Goal: Check status

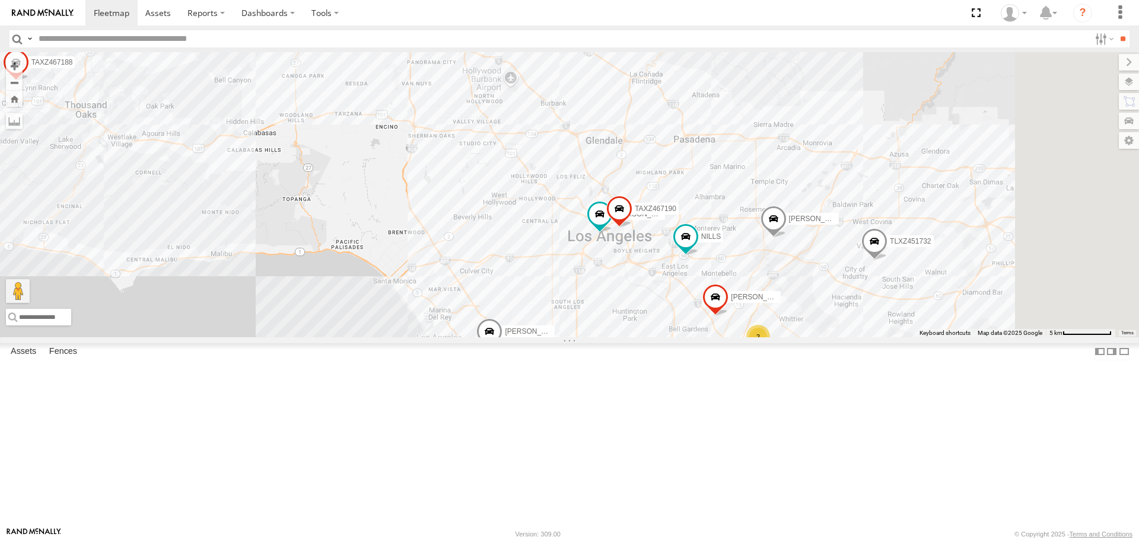
drag, startPoint x: 778, startPoint y: 211, endPoint x: 595, endPoint y: 115, distance: 205.9
click at [595, 115] on div "TAXZ467188 [PERSON_NAME]/272077 OSCAR/T-1668 834274/[PERSON_NAME] [PERSON_NAME]…" at bounding box center [569, 194] width 1139 height 285
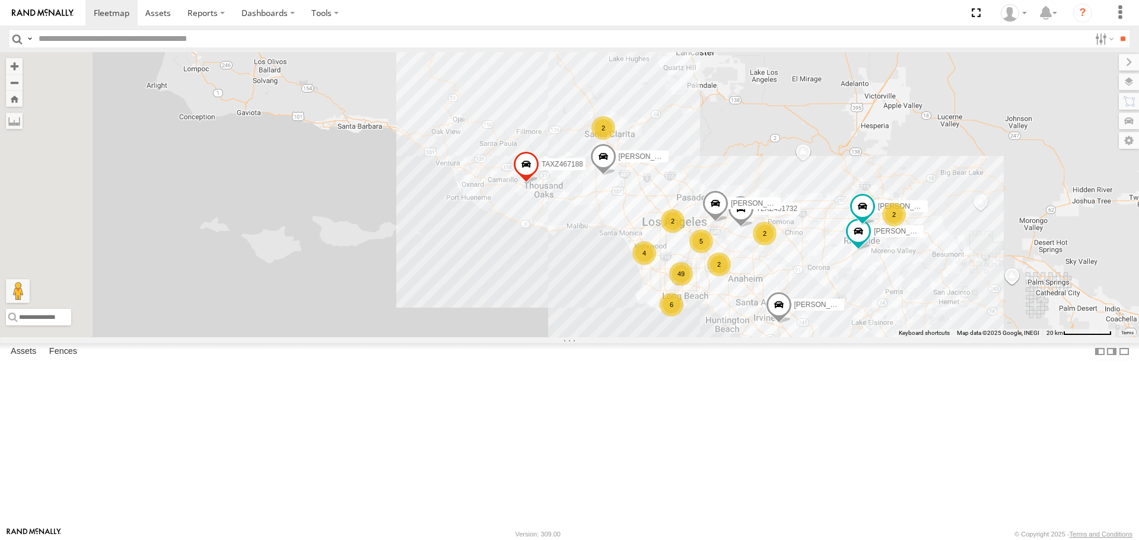
drag, startPoint x: 895, startPoint y: 345, endPoint x: 1020, endPoint y: 370, distance: 127.6
click at [1020, 337] on div "TAXZ467188 [PERSON_NAME]/272077 OSCAR/T-1668 834274/[PERSON_NAME] [PERSON_NAME]…" at bounding box center [569, 194] width 1139 height 285
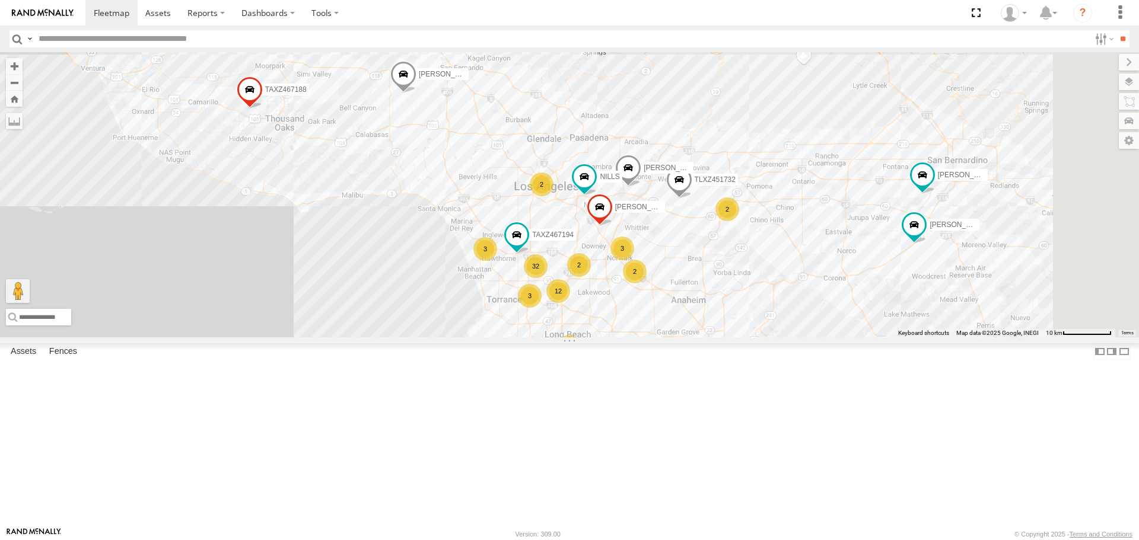
drag, startPoint x: 938, startPoint y: 377, endPoint x: 835, endPoint y: 346, distance: 107.1
click at [835, 337] on div "TAXZ467188 [PERSON_NAME]/272077 OSCAR/T-1668 834274/[PERSON_NAME] [PERSON_NAME]…" at bounding box center [569, 194] width 1139 height 285
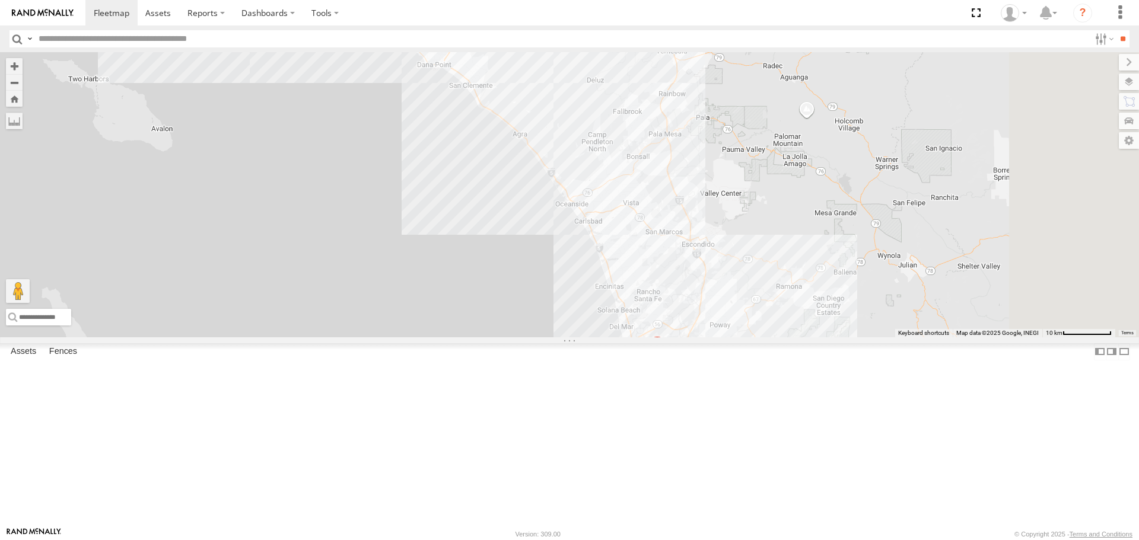
drag, startPoint x: 838, startPoint y: 246, endPoint x: 576, endPoint y: -49, distance: 394.1
click at [576, 0] on html at bounding box center [569, 270] width 1139 height 540
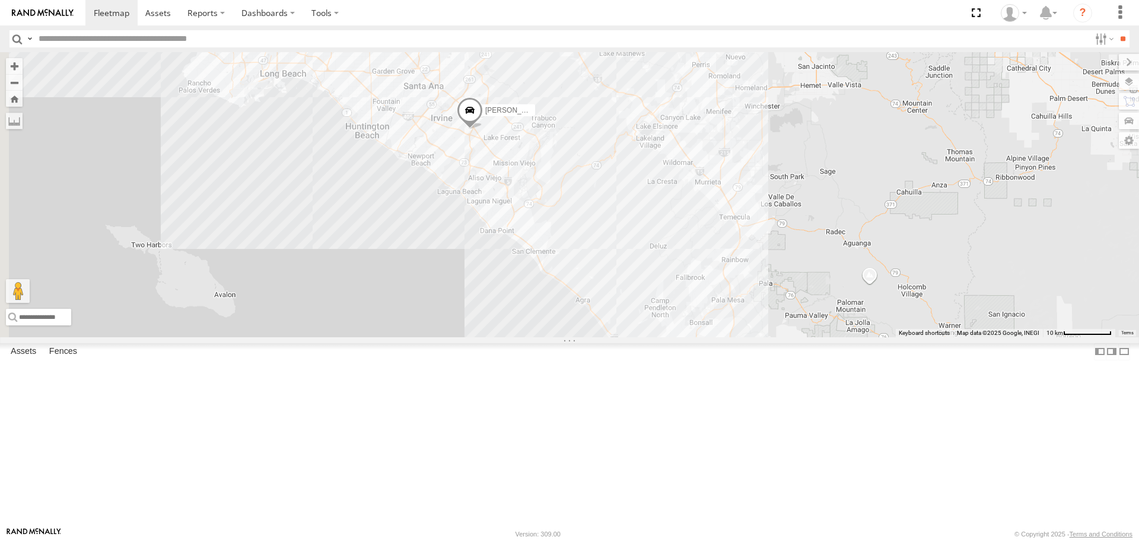
drag, startPoint x: 695, startPoint y: 174, endPoint x: 731, endPoint y: 363, distance: 192.0
click at [849, 337] on div "TAXZ467188 [PERSON_NAME]/272077 OSCAR/T-1668 834274/[PERSON_NAME] [PERSON_NAME]…" at bounding box center [569, 194] width 1139 height 285
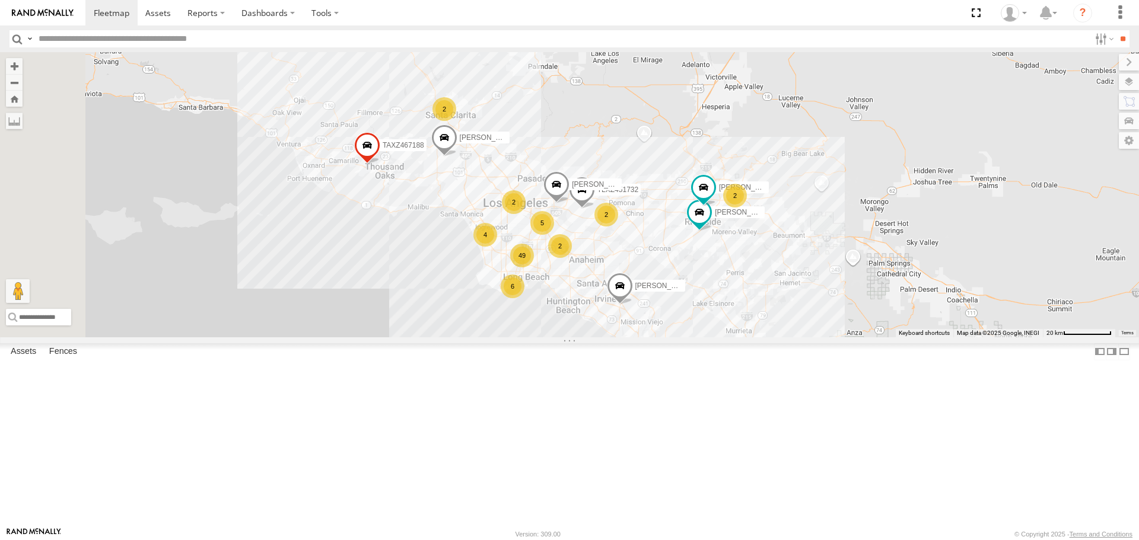
click at [744, 337] on div "TAXZ467188 [PERSON_NAME]/272077 OSCAR/T-1668 834274/[PERSON_NAME] [PERSON_NAME]…" at bounding box center [569, 194] width 1139 height 285
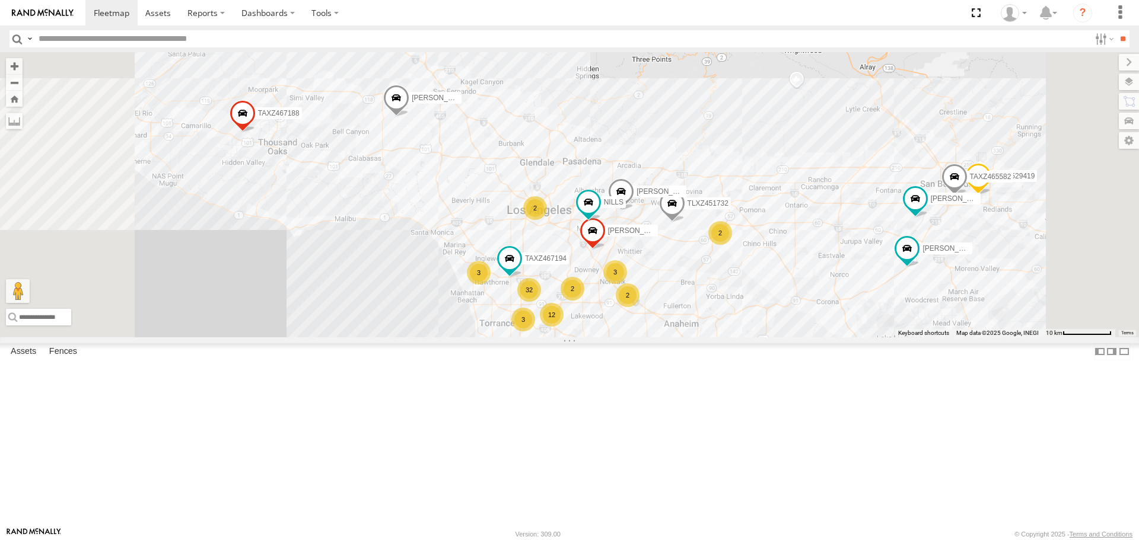
click at [1137, 215] on div "TAXZ467188 [PERSON_NAME]/272077 OSCAR/T-1668 834274/[PERSON_NAME] [PERSON_NAME]…" at bounding box center [569, 194] width 1139 height 285
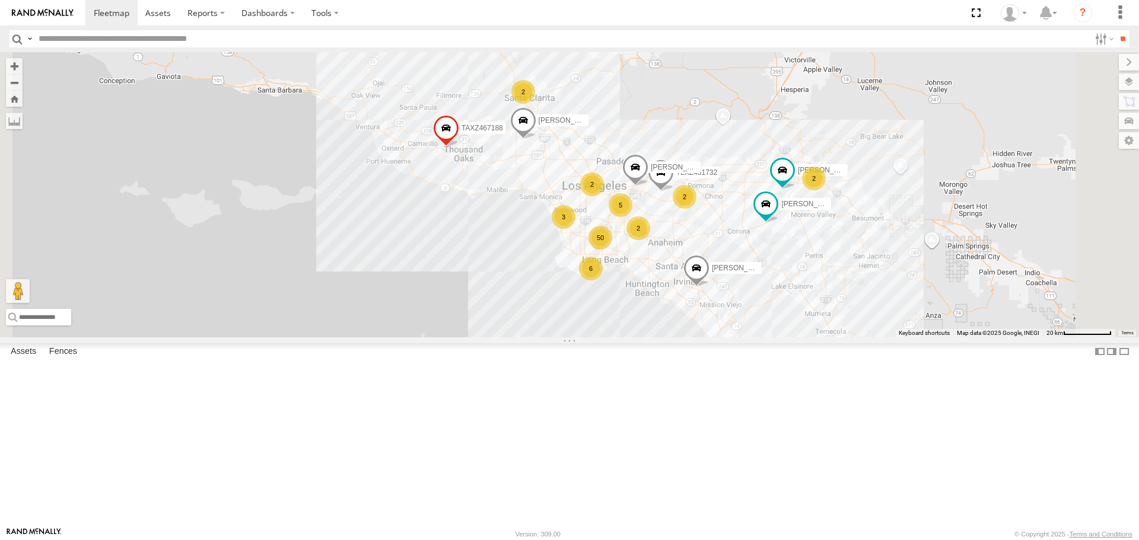
drag, startPoint x: 884, startPoint y: 338, endPoint x: 865, endPoint y: 311, distance: 32.7
click at [865, 312] on div "TAXZ467188 [PERSON_NAME]/272077 OSCAR/T-1668 834274/[PERSON_NAME] [PERSON_NAME]…" at bounding box center [569, 194] width 1139 height 285
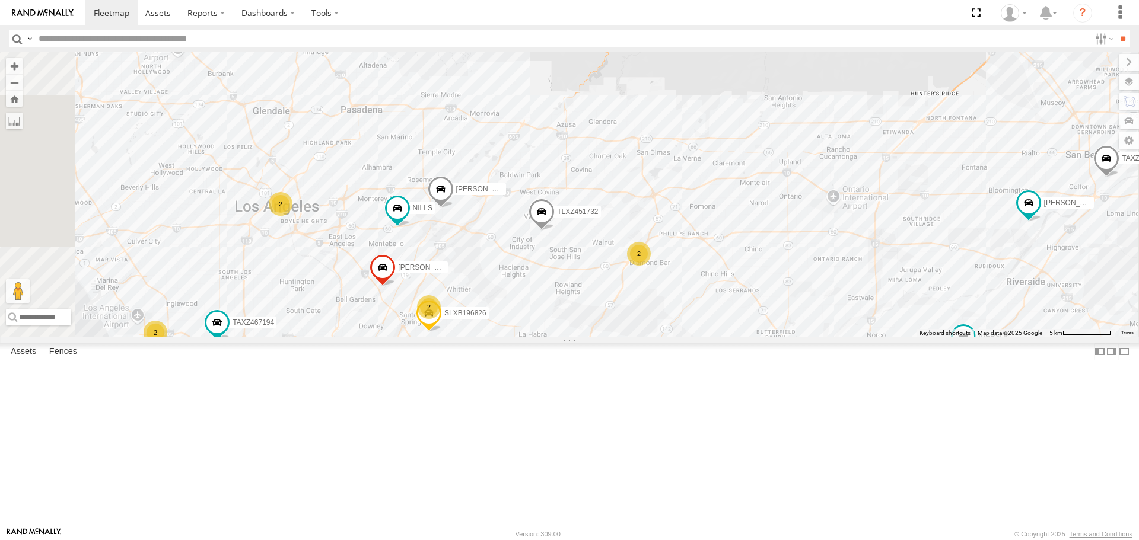
drag, startPoint x: 928, startPoint y: 279, endPoint x: 944, endPoint y: 364, distance: 85.7
click at [944, 337] on div "TAXZ467188 [PERSON_NAME]/272077 OSCAR/T-1668 834274/[PERSON_NAME] [PERSON_NAME]…" at bounding box center [569, 194] width 1139 height 285
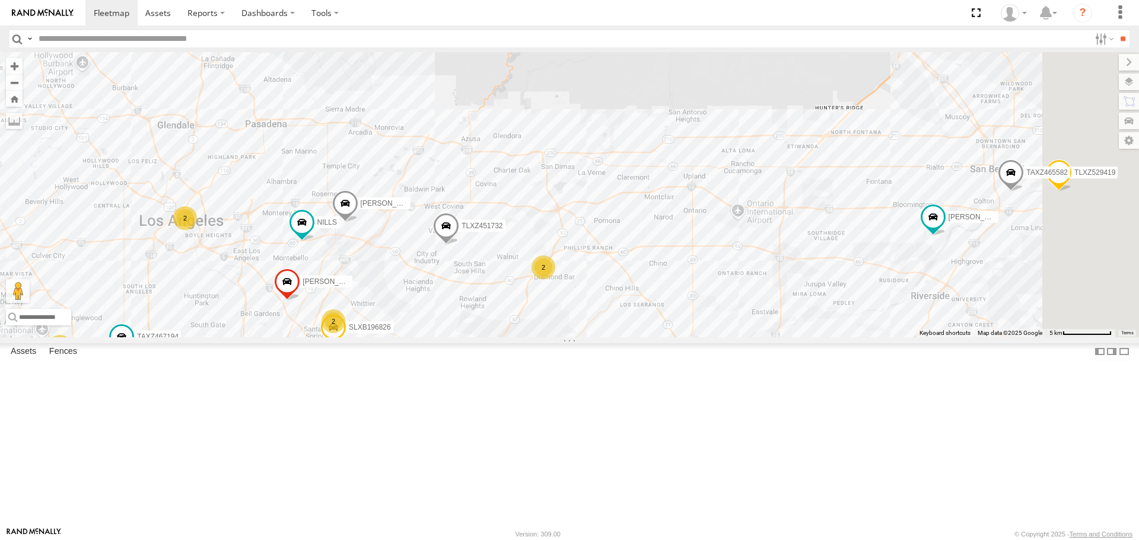
drag, startPoint x: 980, startPoint y: 365, endPoint x: 874, endPoint y: 382, distance: 107.5
click at [874, 337] on div "TAXZ467188 [PERSON_NAME]/272077 OSCAR/T-1668 834274/[PERSON_NAME] [PERSON_NAME]…" at bounding box center [569, 194] width 1139 height 285
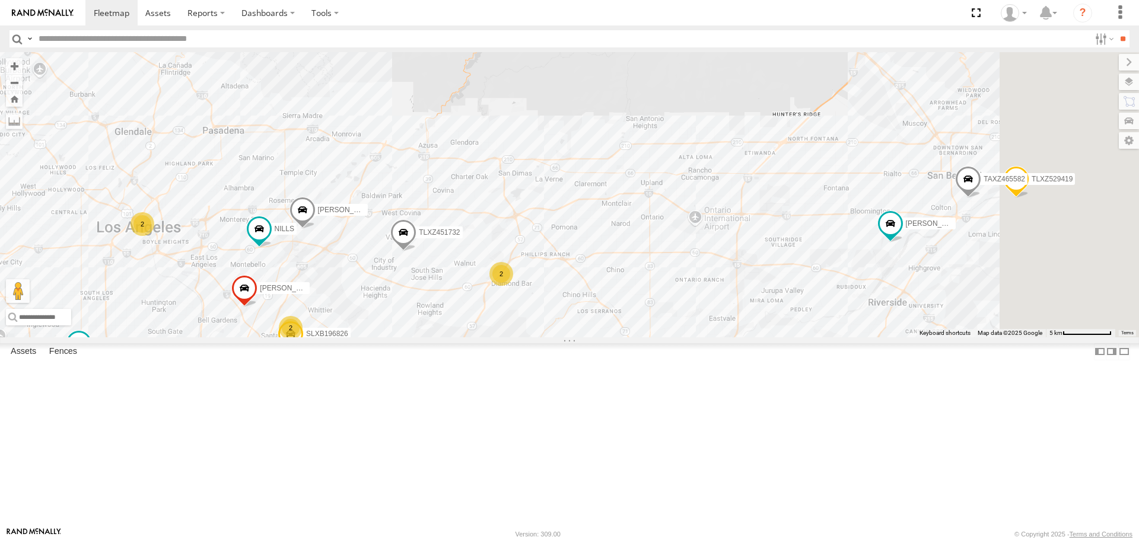
drag, startPoint x: 1001, startPoint y: 347, endPoint x: 1078, endPoint y: 346, distance: 77.7
click at [992, 337] on div "TAXZ467188 [PERSON_NAME]/272077 OSCAR/T-1668 834274/[PERSON_NAME] [PERSON_NAME]…" at bounding box center [569, 194] width 1139 height 285
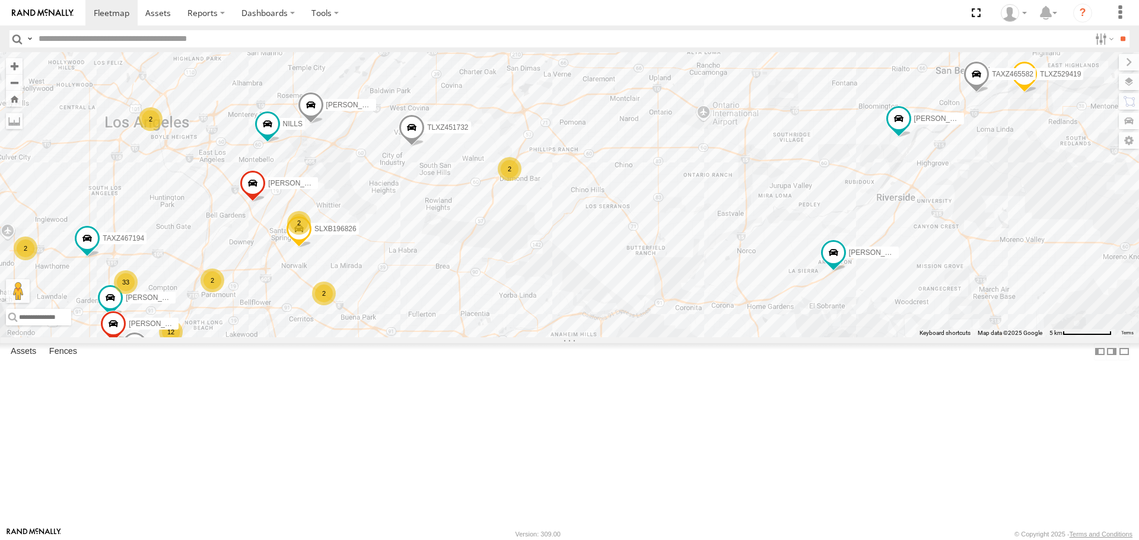
drag, startPoint x: 865, startPoint y: 370, endPoint x: 880, endPoint y: 262, distance: 108.9
click at [880, 262] on div "TAXZ467188 [PERSON_NAME]/272077 OSCAR/T-1668 834274/[PERSON_NAME] [PERSON_NAME]…" at bounding box center [569, 194] width 1139 height 285
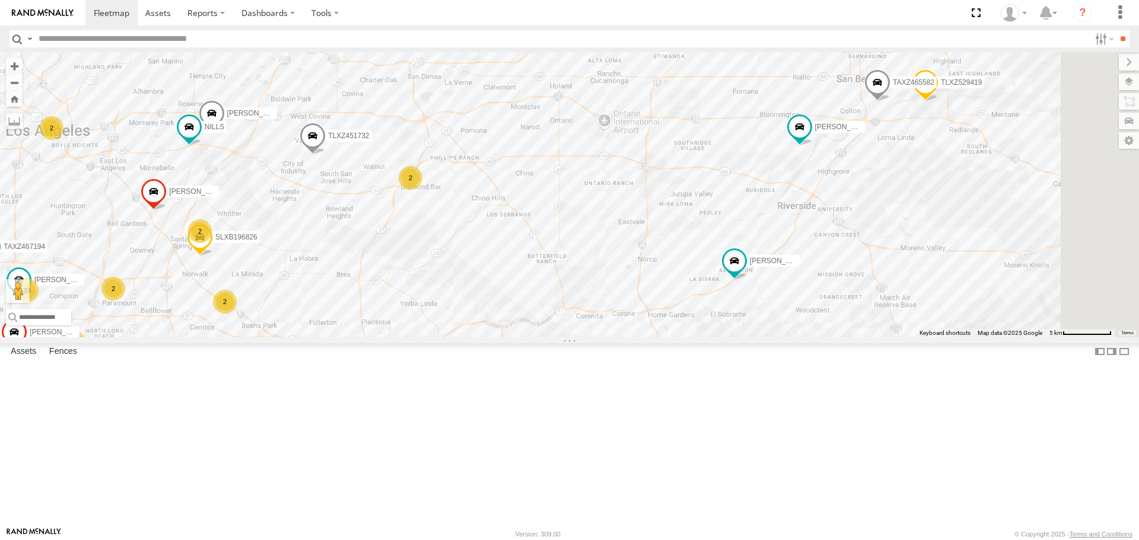
drag, startPoint x: 913, startPoint y: 254, endPoint x: 795, endPoint y: 263, distance: 117.8
click at [795, 264] on div "TAXZ467188 [PERSON_NAME]/272077 OSCAR/T-1668 834274/[PERSON_NAME] [PERSON_NAME]…" at bounding box center [569, 194] width 1139 height 285
